Goal: Information Seeking & Learning: Learn about a topic

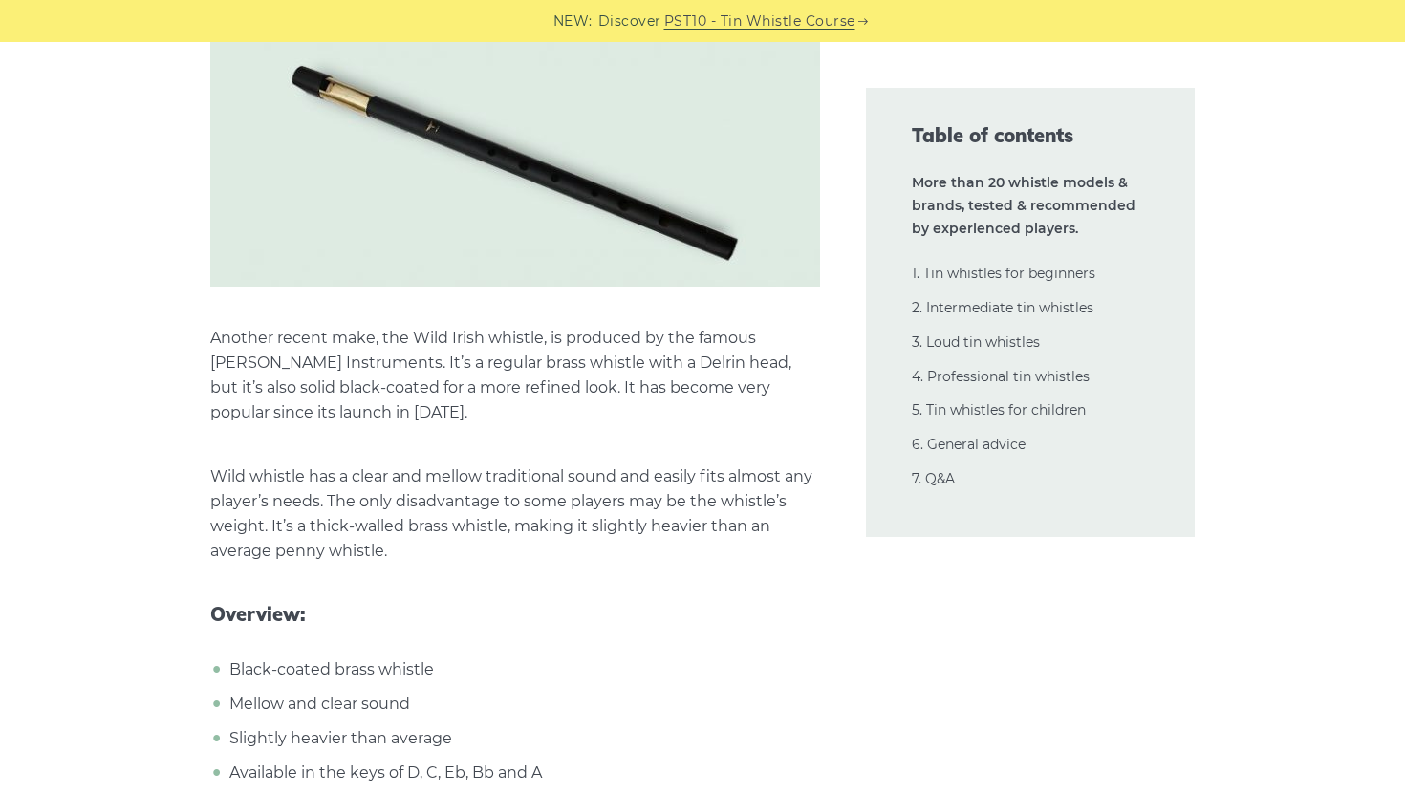
scroll to position [15594, 0]
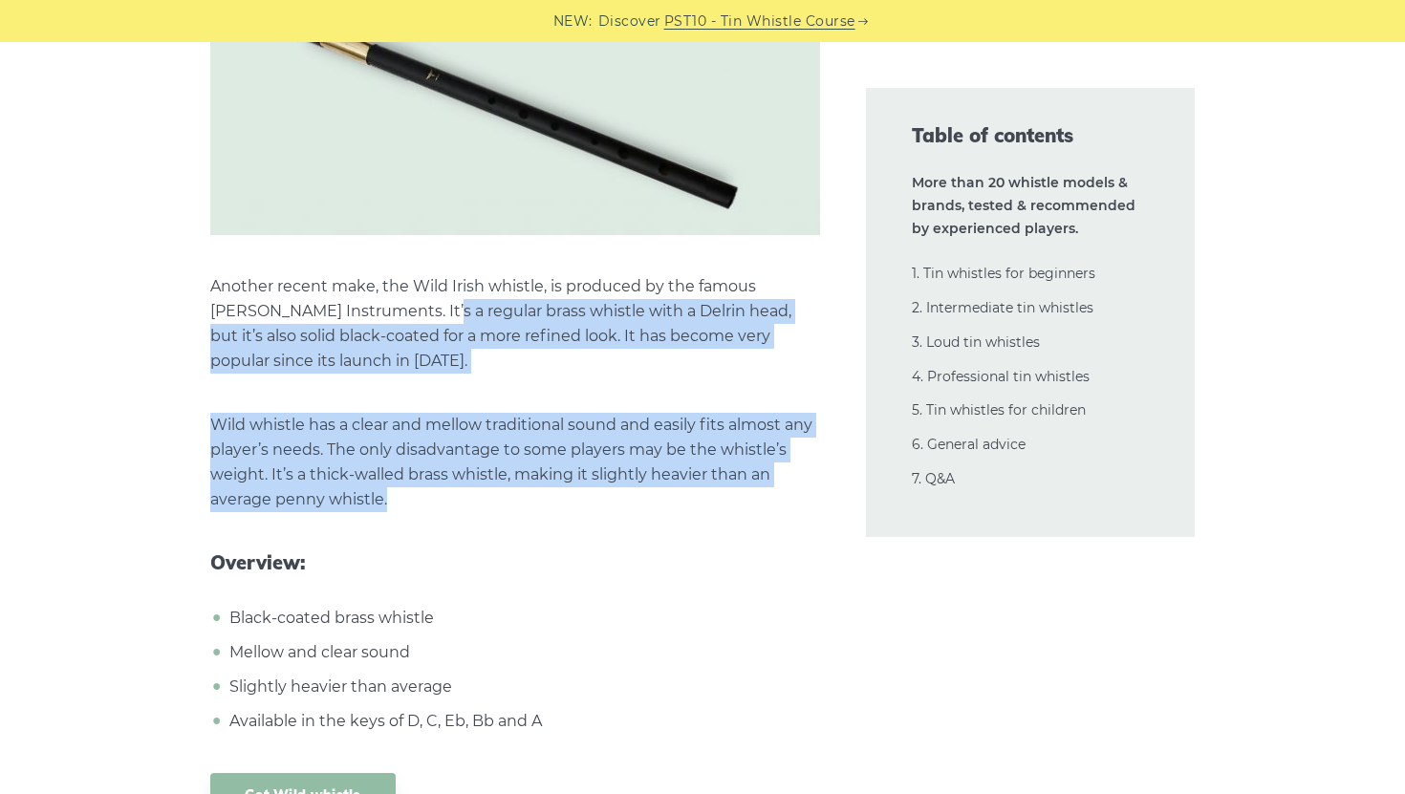
drag, startPoint x: 439, startPoint y: 253, endPoint x: 571, endPoint y: 448, distance: 235.9
click at [571, 448] on p "Wild whistle has a clear and mellow traditional sound and easily fits almost an…" at bounding box center [515, 462] width 610 height 99
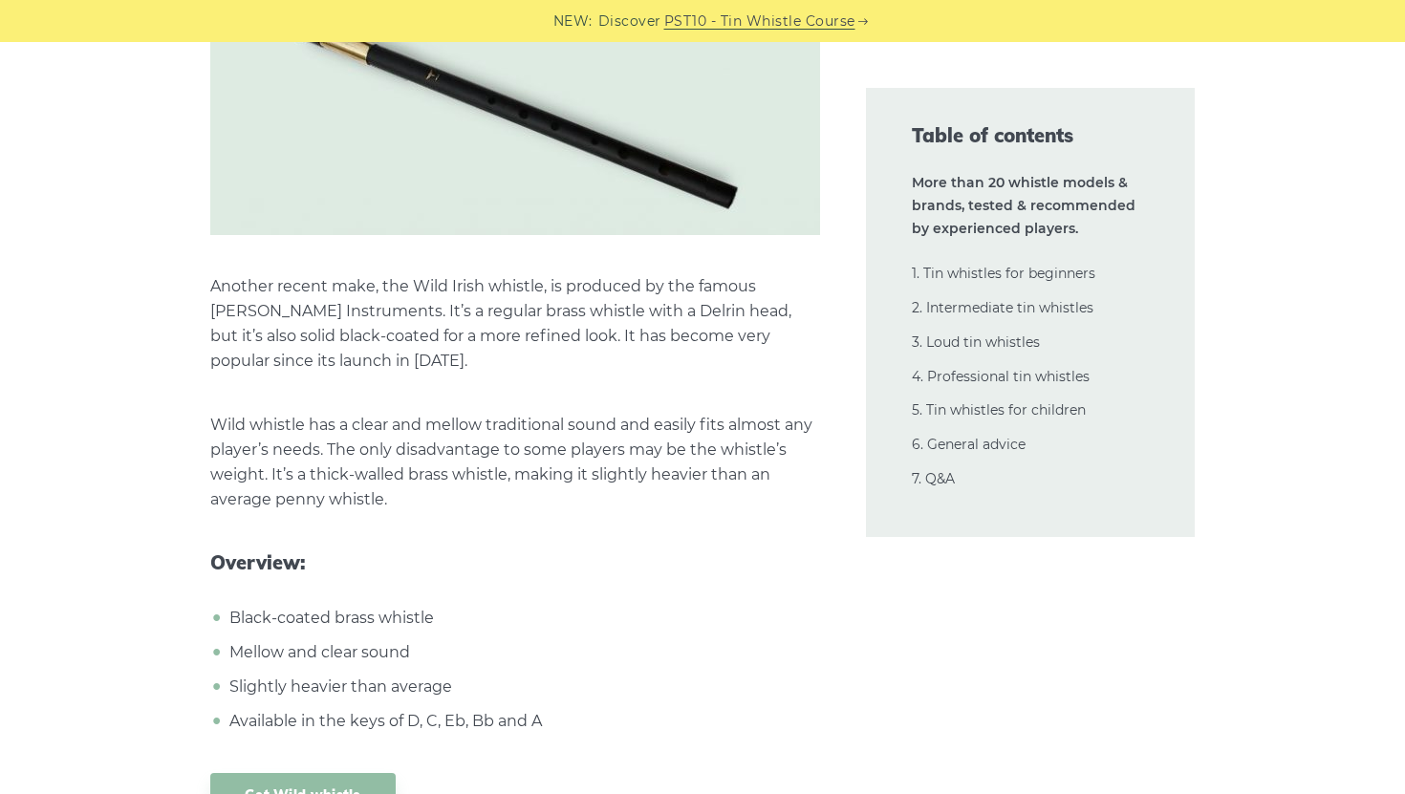
click at [571, 448] on p "Wild whistle has a clear and mellow traditional sound and easily fits almost an…" at bounding box center [515, 462] width 610 height 99
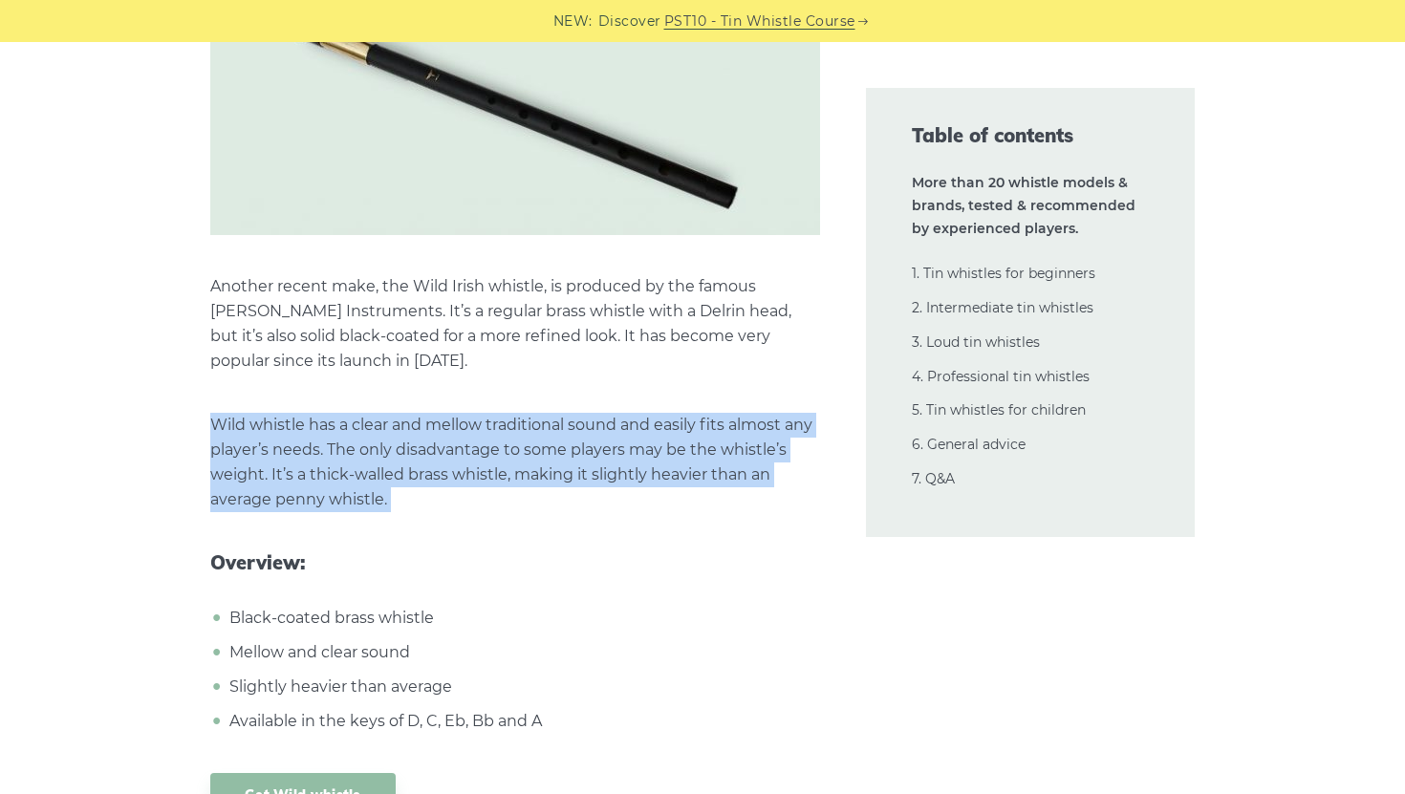
click at [571, 448] on p "Wild whistle has a clear and mellow traditional sound and easily fits almost an…" at bounding box center [515, 462] width 610 height 99
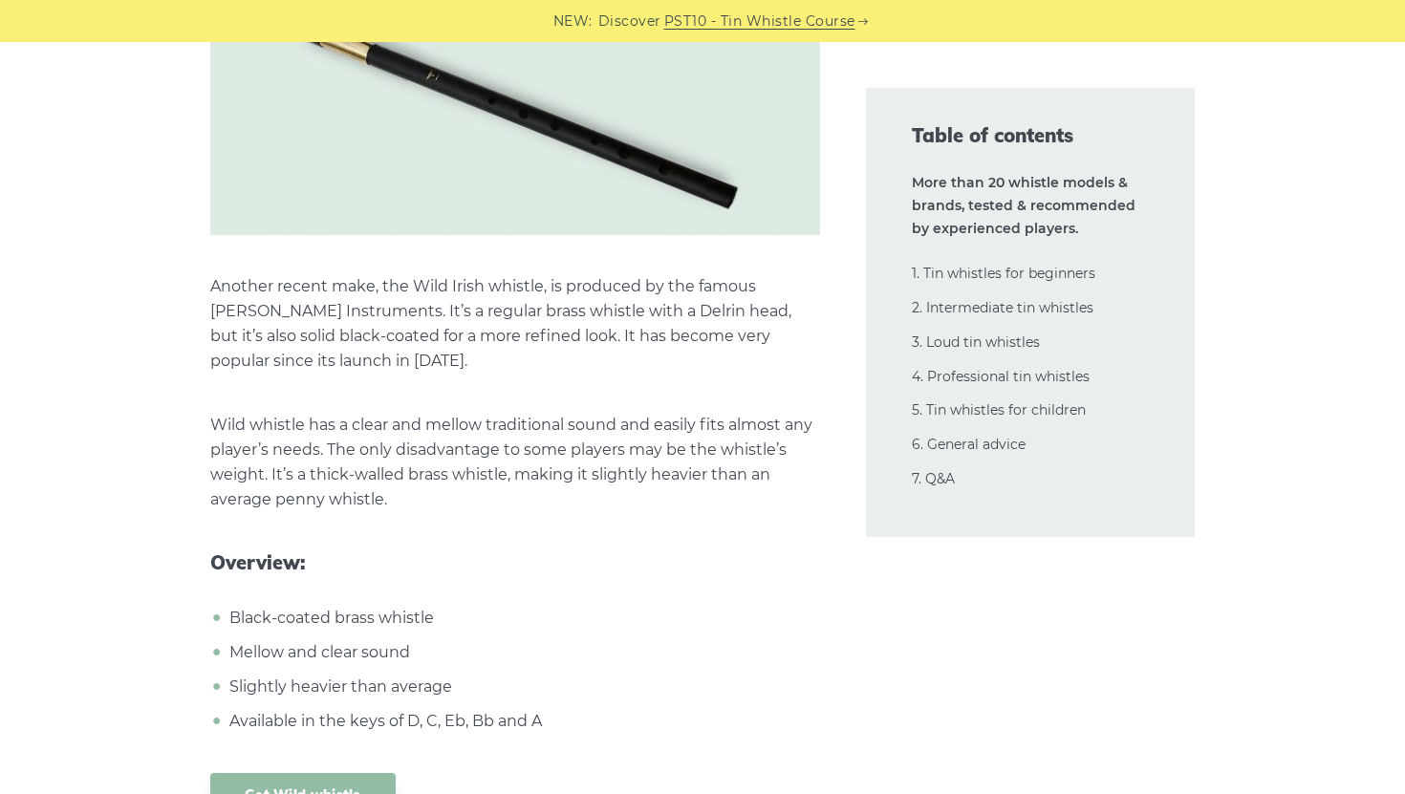
click at [571, 448] on p "Wild whistle has a clear and mellow traditional sound and easily fits almost an…" at bounding box center [515, 462] width 610 height 99
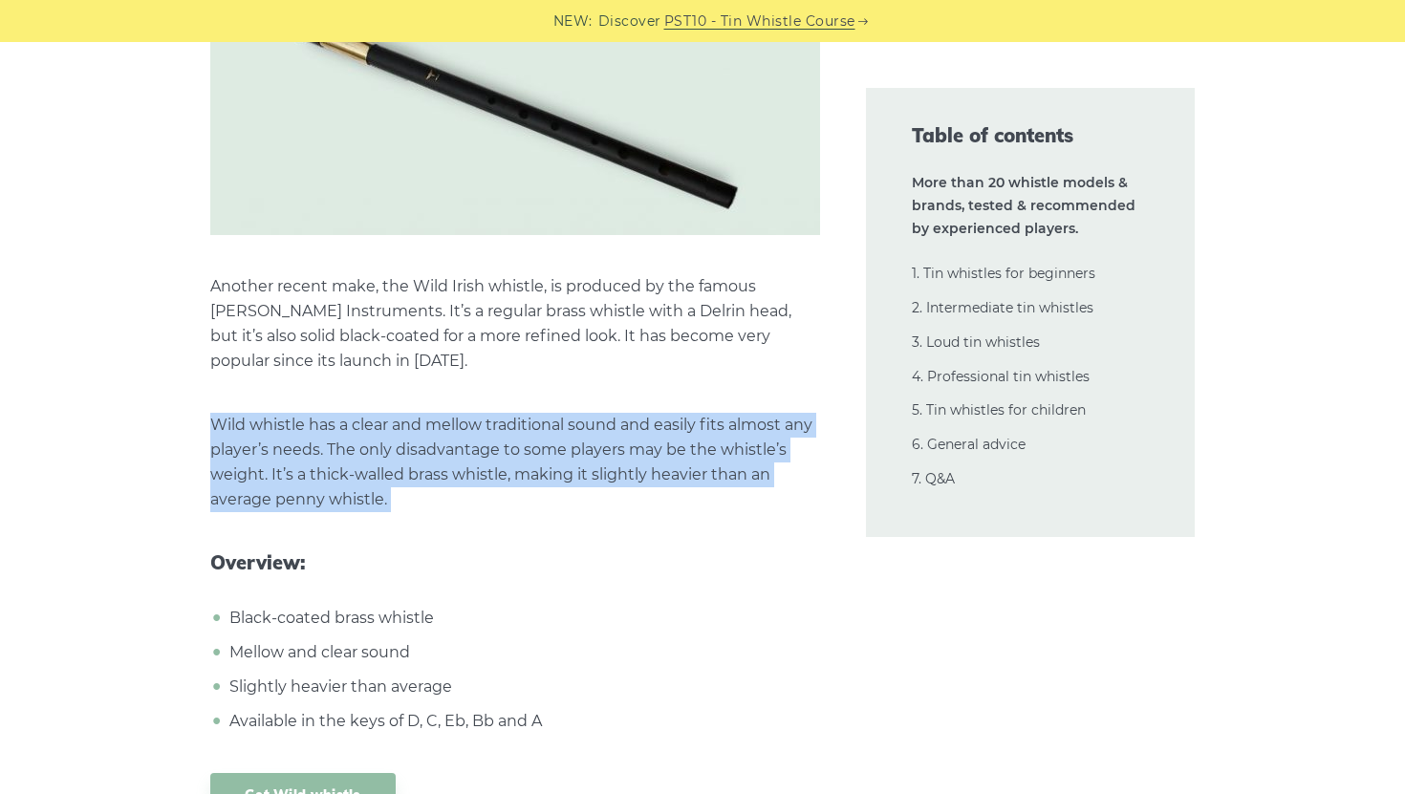
click at [571, 448] on p "Wild whistle has a clear and mellow traditional sound and easily fits almost an…" at bounding box center [515, 462] width 610 height 99
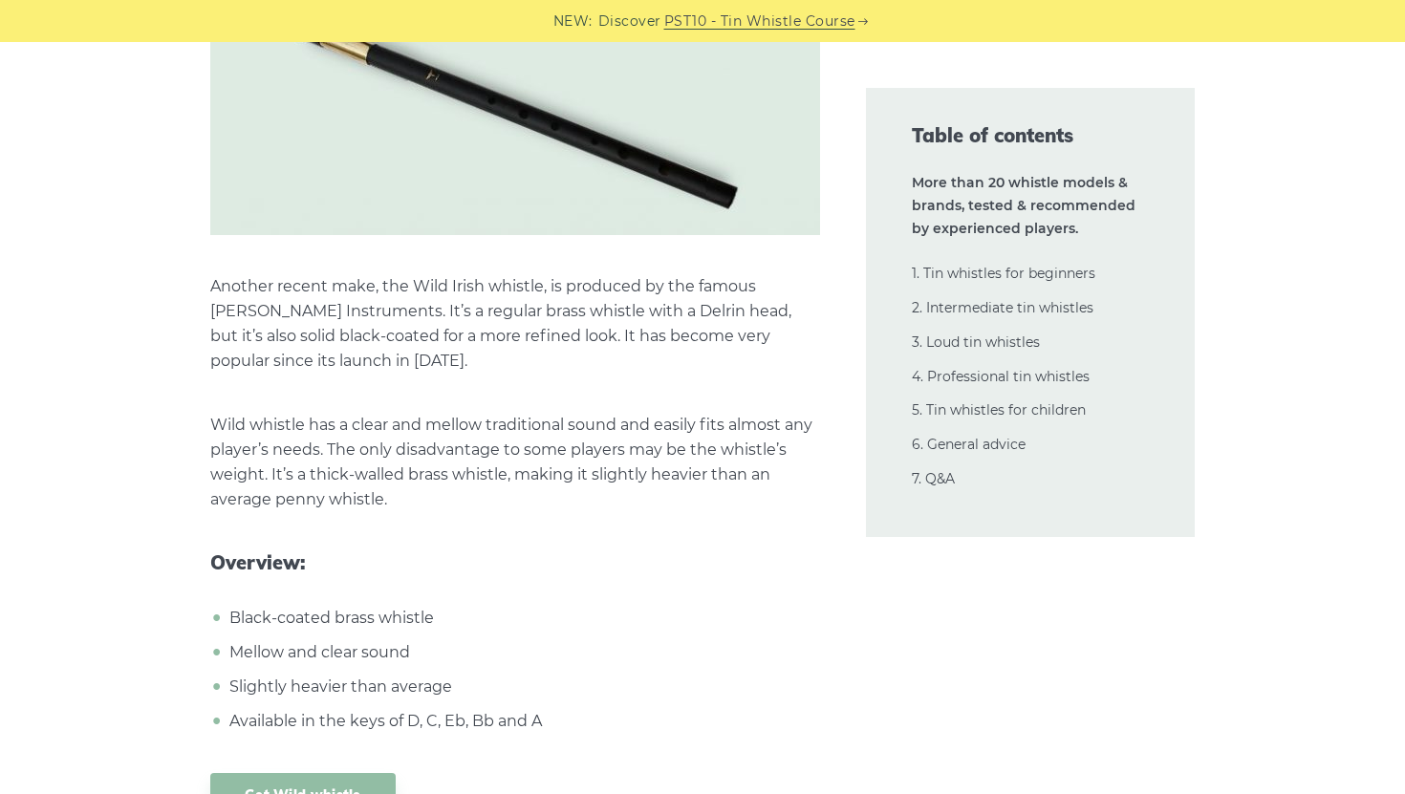
click at [564, 447] on p "Wild whistle has a clear and mellow traditional sound and easily fits almost an…" at bounding box center [515, 462] width 610 height 99
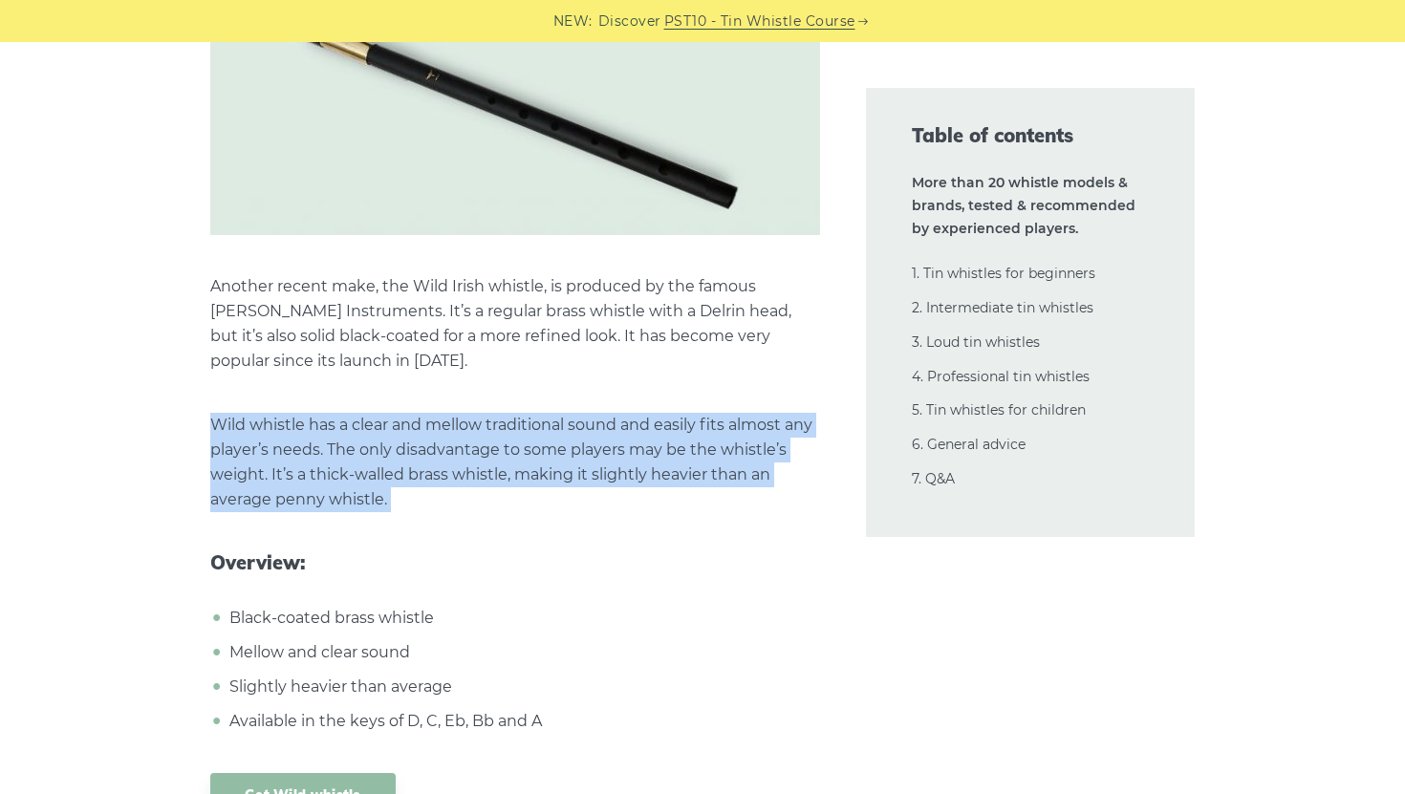
click at [564, 447] on p "Wild whistle has a clear and mellow traditional sound and easily fits almost an…" at bounding box center [515, 462] width 610 height 99
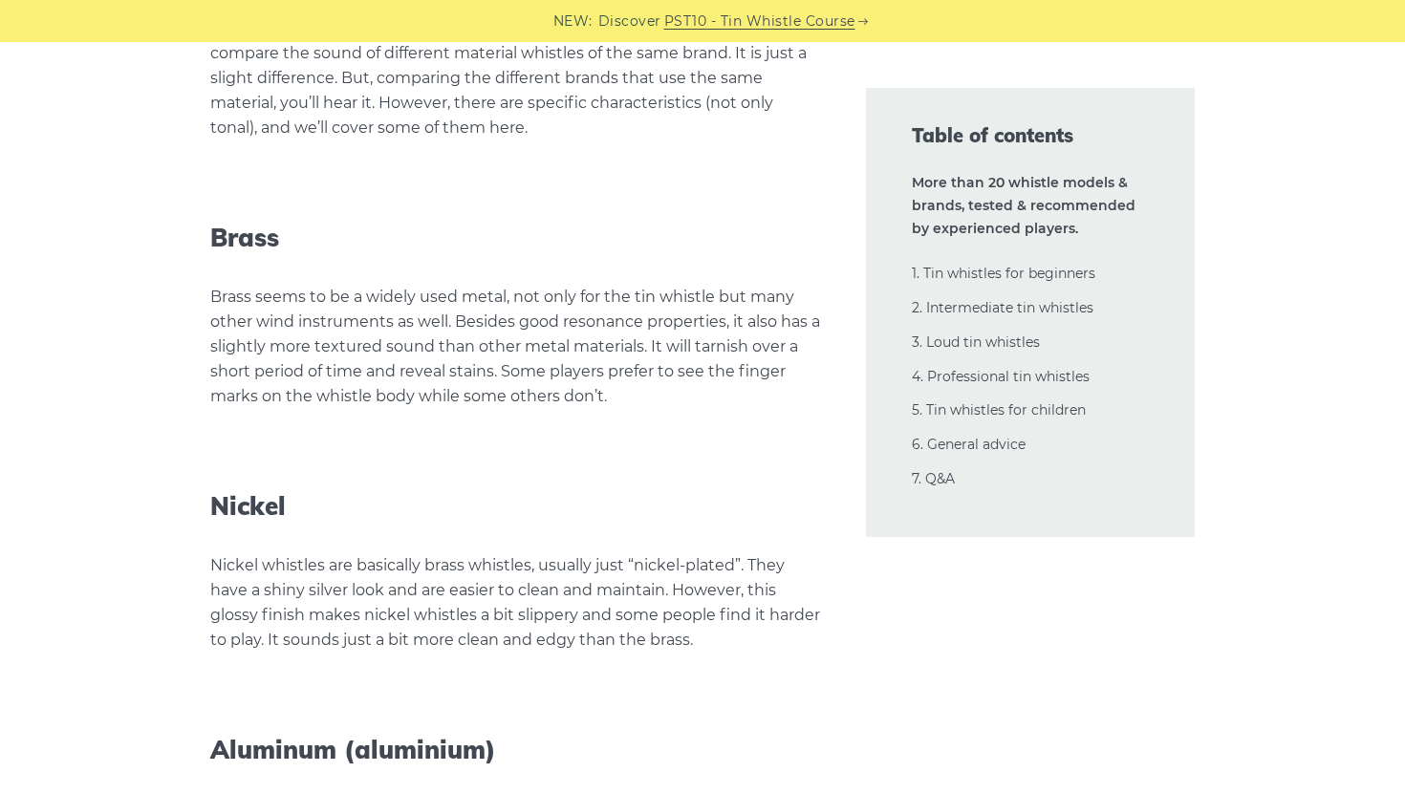
scroll to position [41089, 0]
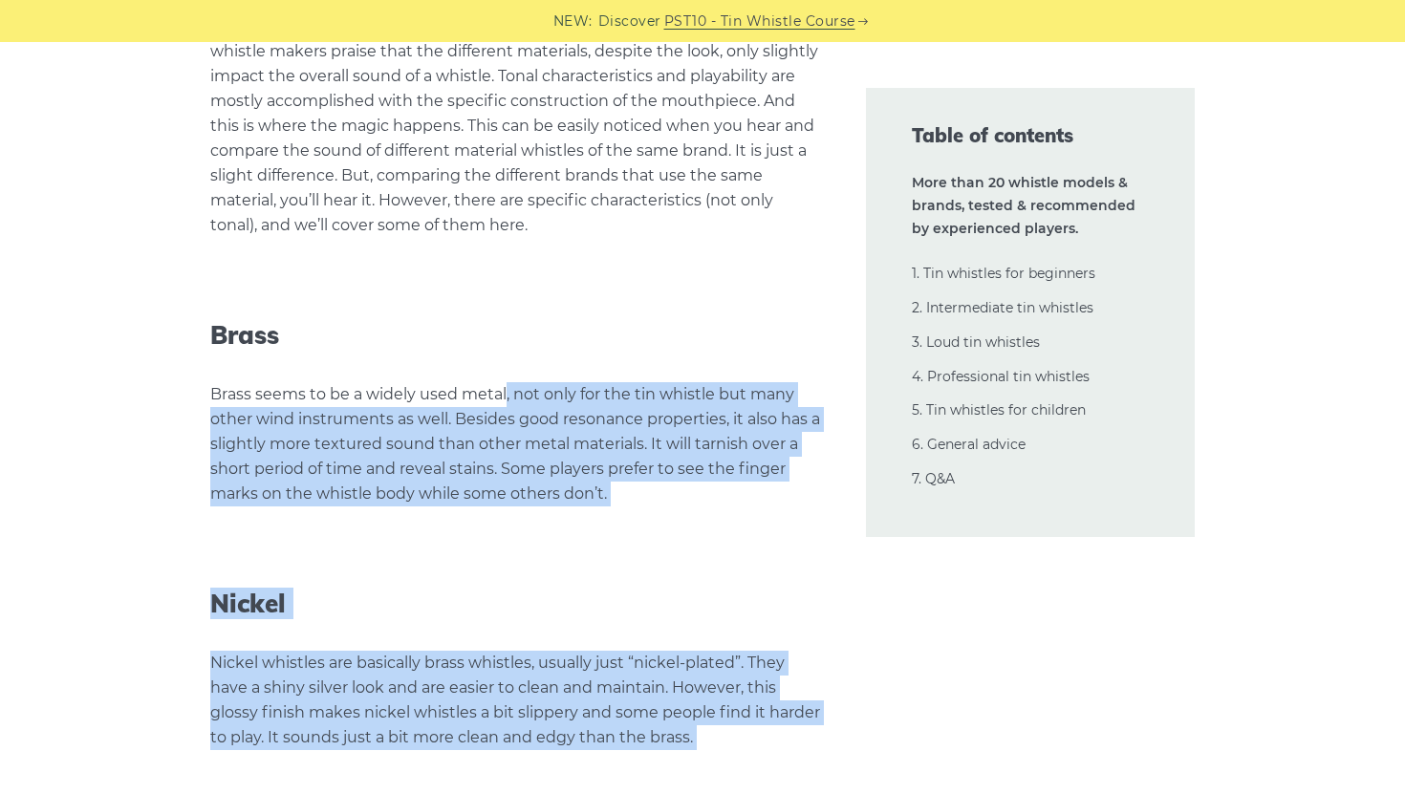
drag, startPoint x: 506, startPoint y: 168, endPoint x: 783, endPoint y: 568, distance: 485.6
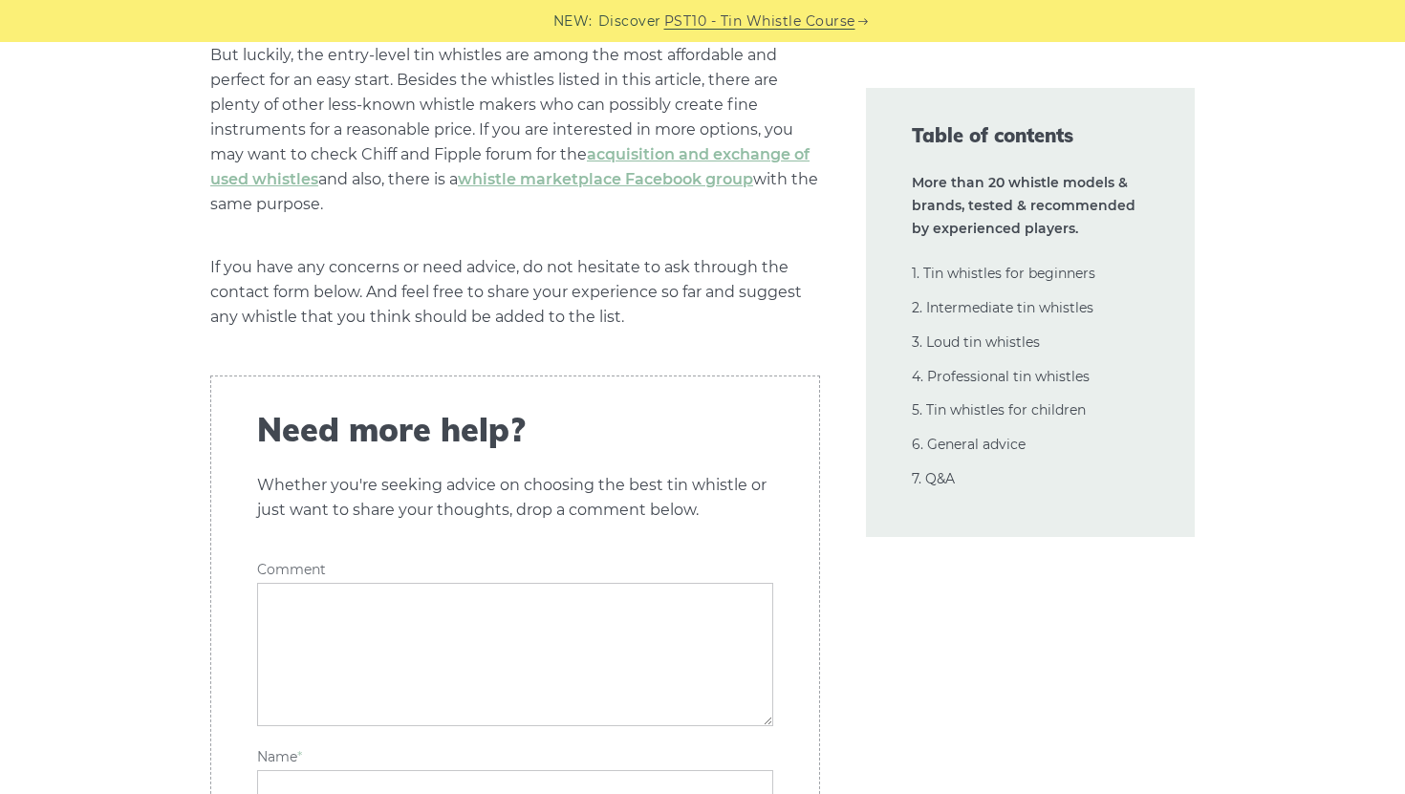
scroll to position [44716, 0]
